Goal: Task Accomplishment & Management: Manage account settings

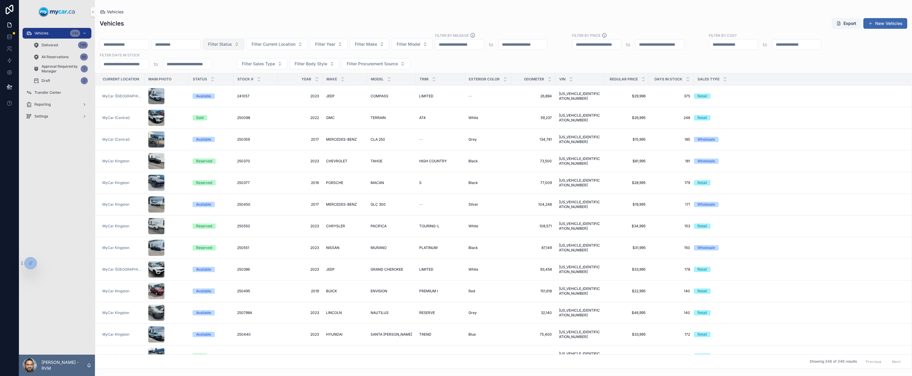
click at [232, 44] on span "Filter Status" at bounding box center [220, 44] width 24 height 6
click at [243, 87] on div "Sold" at bounding box center [265, 87] width 71 height 9
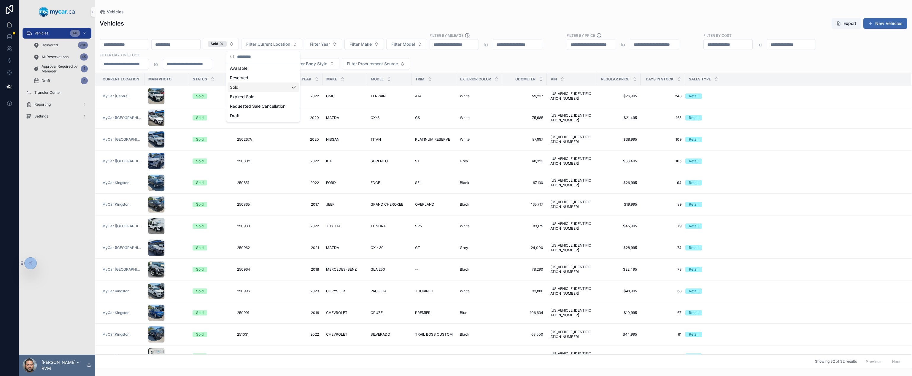
click at [440, 56] on div "Sold Filter Current Location Filter Year Filter Make Filter Model Filter By Mil…" at bounding box center [503, 51] width 817 height 37
click at [42, 90] on div "Transfer Center" at bounding box center [57, 92] width 62 height 9
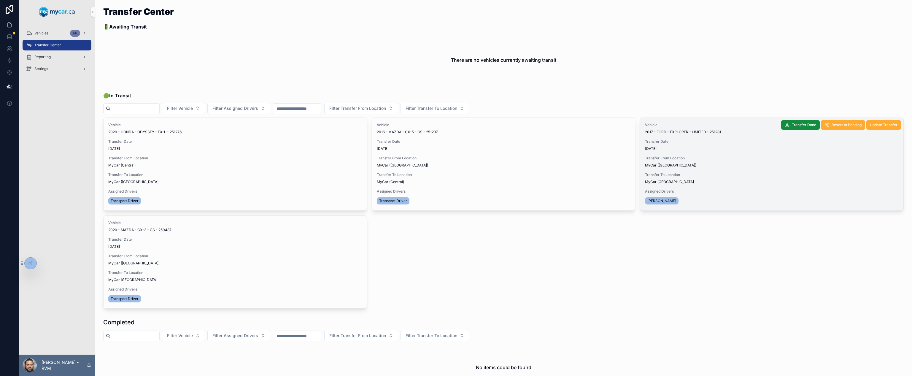
click at [700, 177] on span "Transfer To Location" at bounding box center [772, 174] width 254 height 5
click at [656, 131] on span "2017 - FORD - EXPLORER - LIMITED - 251281" at bounding box center [683, 132] width 76 height 5
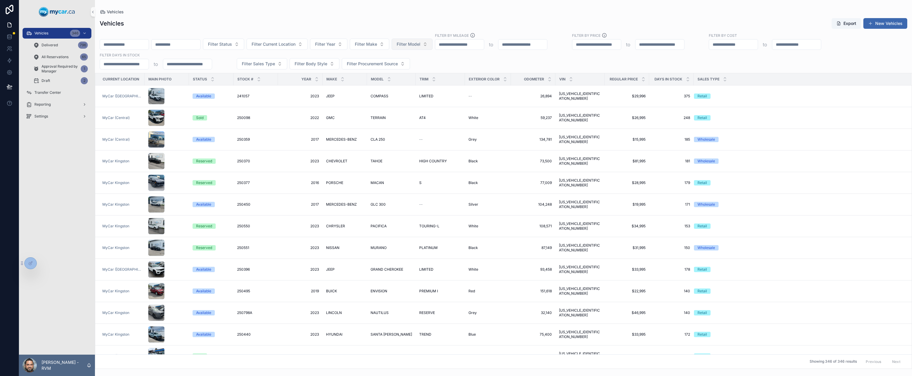
click at [421, 43] on span "Filter Model" at bounding box center [409, 44] width 24 height 6
type input "********"
click at [430, 68] on span "EXPLORER" at bounding box center [431, 68] width 21 height 6
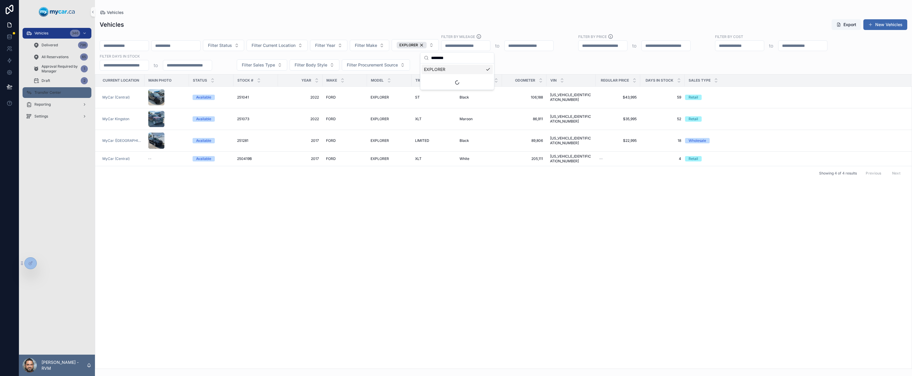
click at [49, 95] on span "Transfer Center" at bounding box center [47, 92] width 27 height 5
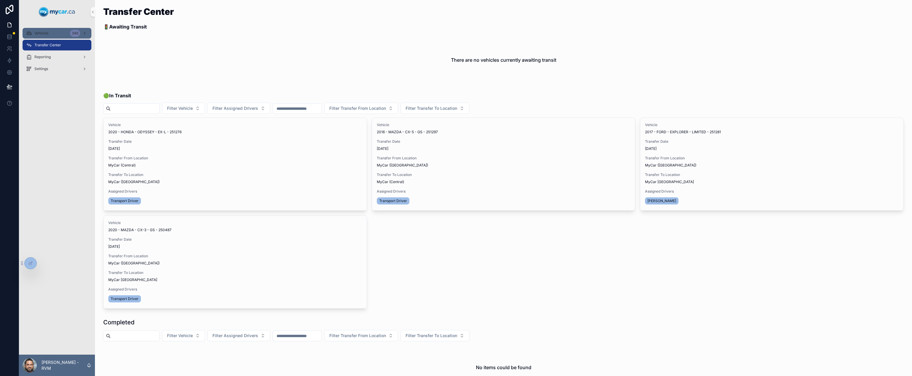
click at [48, 34] on span "Vehicles" at bounding box center [41, 33] width 14 height 5
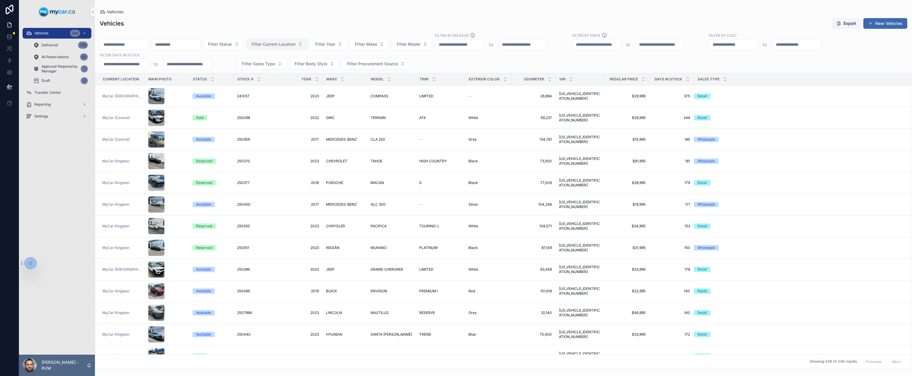
click at [296, 46] on span "Filter Current Location" at bounding box center [274, 44] width 44 height 6
click at [301, 69] on span "MyCar (Central" at bounding box center [301, 68] width 30 height 6
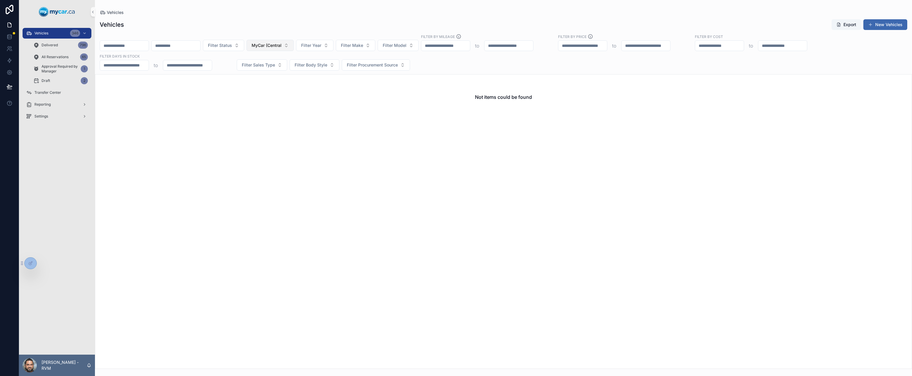
click at [282, 46] on span "MyCar (Central" at bounding box center [267, 45] width 30 height 6
click at [297, 118] on span "MyCar (Central)" at bounding box center [294, 117] width 31 height 6
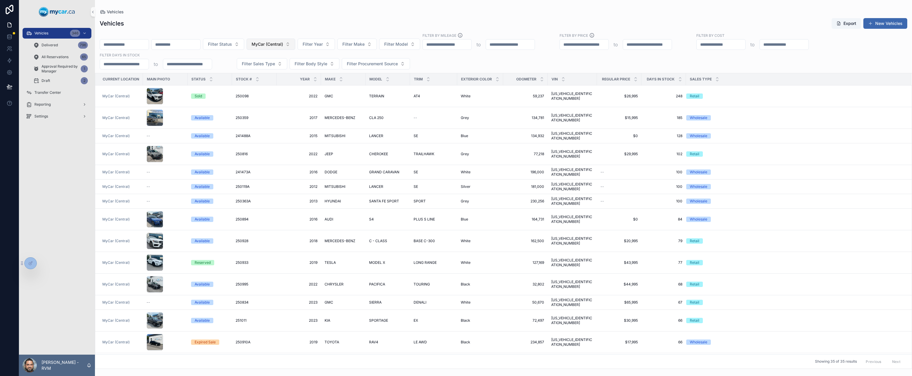
click at [295, 48] on button "MyCar (Central)" at bounding box center [271, 44] width 49 height 11
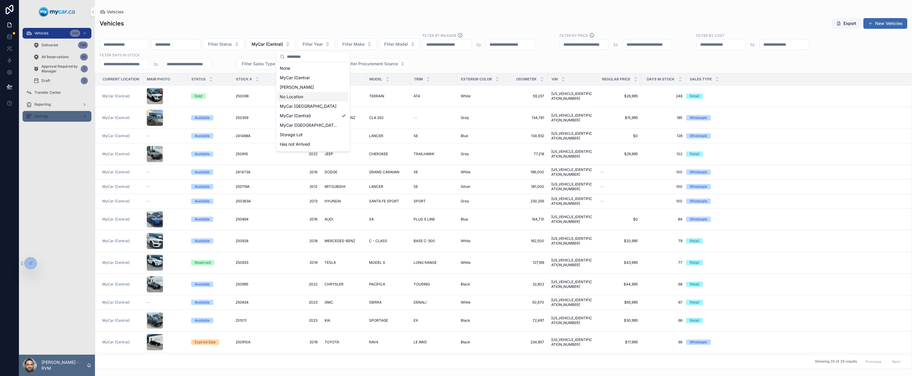
click at [45, 119] on div "Settings" at bounding box center [57, 116] width 62 height 9
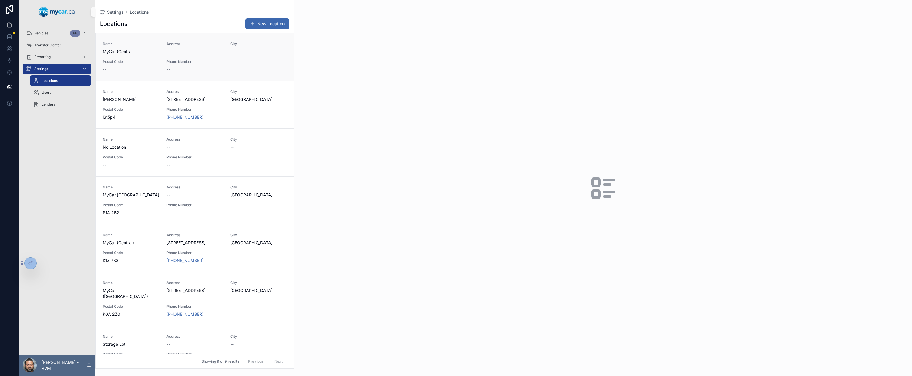
click at [153, 69] on div "--" at bounding box center [131, 69] width 57 height 6
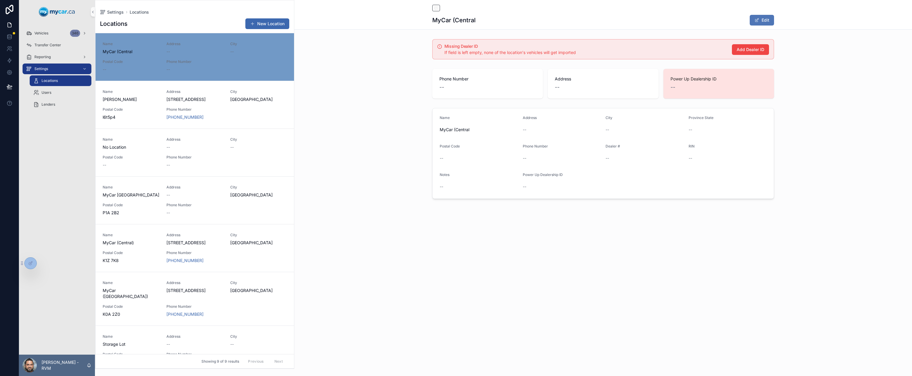
click at [762, 20] on button "Edit" at bounding box center [762, 20] width 24 height 11
click at [757, 20] on button "Done" at bounding box center [760, 20] width 27 height 11
click at [757, 20] on span "scrollable content" at bounding box center [757, 20] width 5 height 5
click at [756, 22] on span "scrollable content" at bounding box center [754, 20] width 5 height 5
click at [46, 32] on span "Vehicles" at bounding box center [41, 33] width 14 height 5
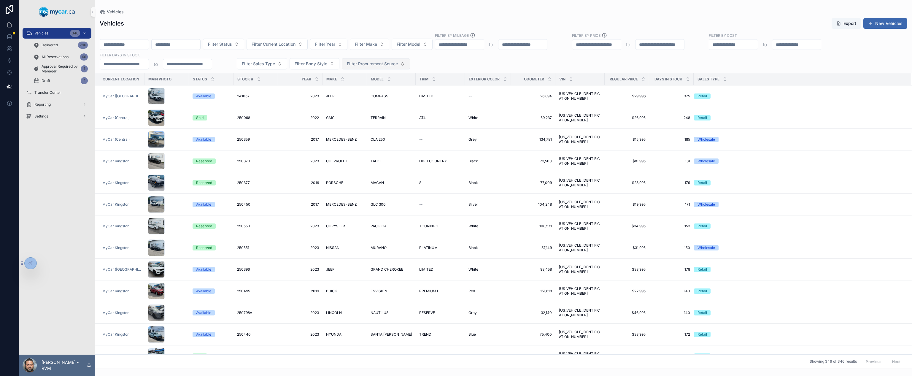
click at [375, 60] on button "Filter Procurement Source" at bounding box center [376, 63] width 68 height 11
click at [441, 59] on div "Filter Status Filter Current Location Filter Year Filter Make Filter Model Filt…" at bounding box center [503, 51] width 817 height 37
